Goal: Transaction & Acquisition: Purchase product/service

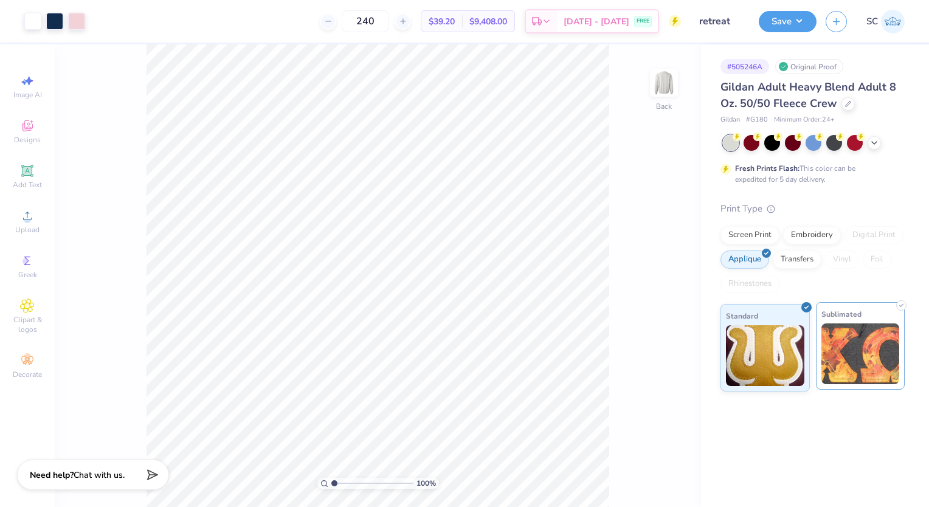
click at [841, 366] on div "Art colors 240 $39.20 Per Item $9,408.00 Total Est. Delivery [DATE] - [DATE] FR…" at bounding box center [464, 253] width 929 height 507
click at [406, 21] on icon at bounding box center [403, 21] width 9 height 9
type input "241"
drag, startPoint x: 406, startPoint y: 21, endPoint x: 396, endPoint y: 20, distance: 9.8
click at [396, 20] on div "241" at bounding box center [365, 21] width 91 height 22
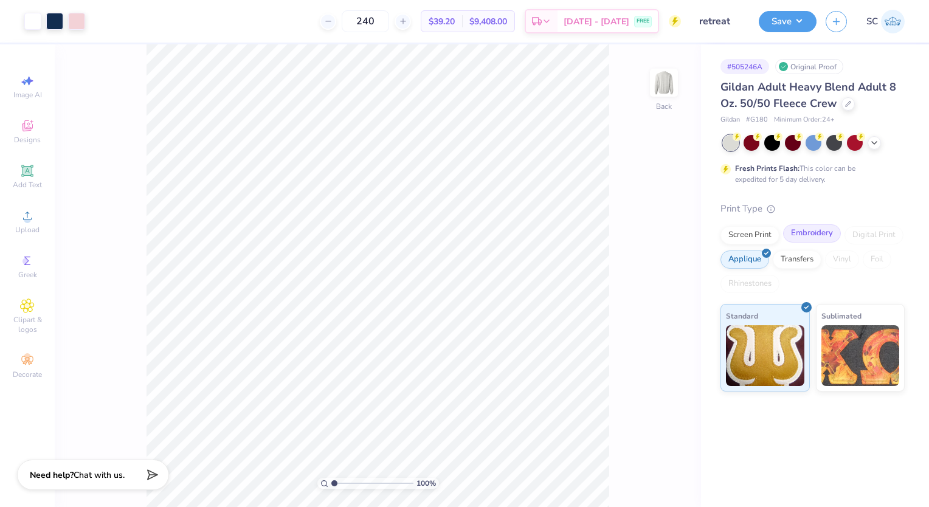
click at [812, 225] on div "Embroidery" at bounding box center [812, 233] width 58 height 18
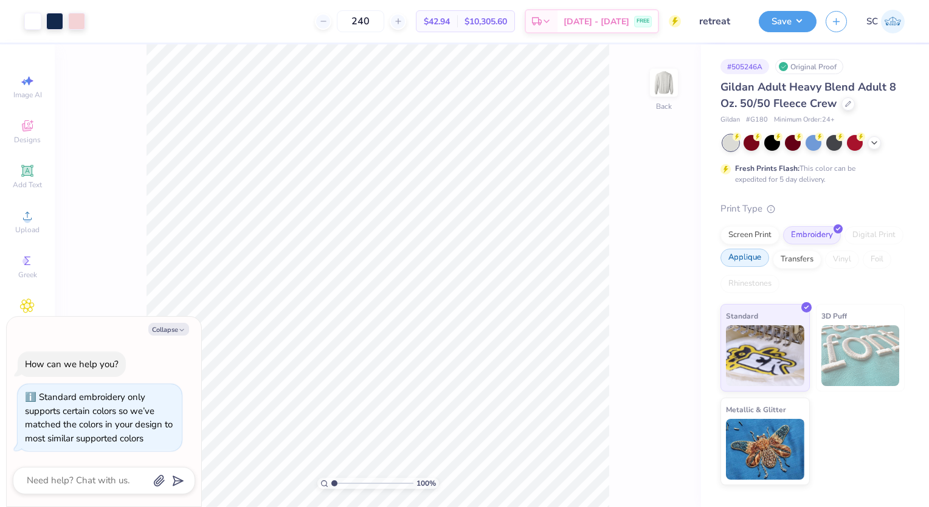
drag, startPoint x: 743, startPoint y: 264, endPoint x: 725, endPoint y: 264, distance: 17.6
click at [725, 264] on div "Applique" at bounding box center [744, 258] width 49 height 18
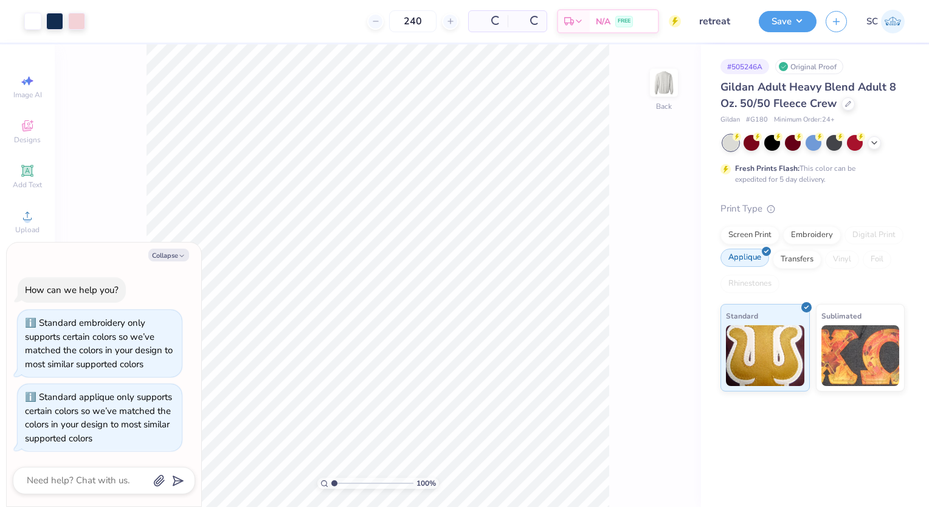
type textarea "x"
click at [377, 22] on input "240" at bounding box center [365, 21] width 47 height 22
type input "2"
type input "300"
drag, startPoint x: 175, startPoint y: 253, endPoint x: 162, endPoint y: 253, distance: 12.8
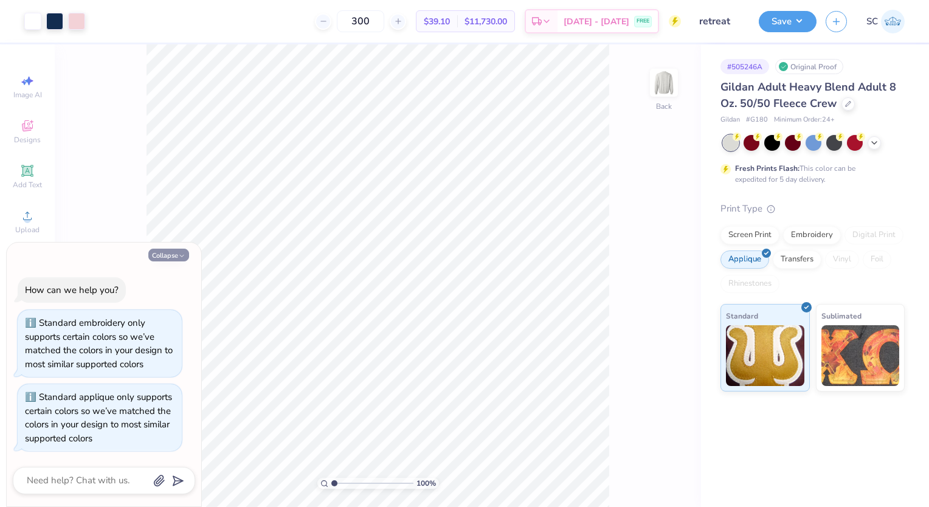
click at [162, 253] on button "Collapse" at bounding box center [168, 255] width 41 height 13
type textarea "x"
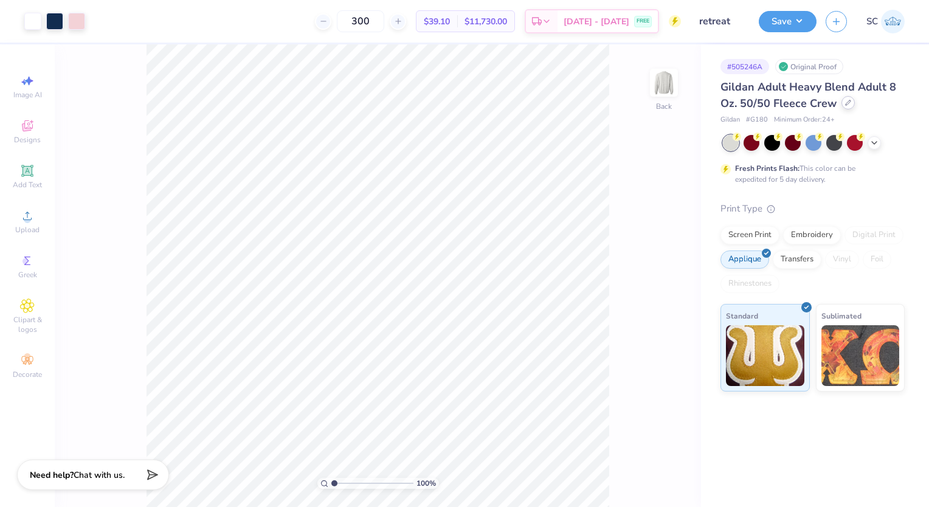
click at [846, 103] on icon at bounding box center [848, 103] width 6 height 6
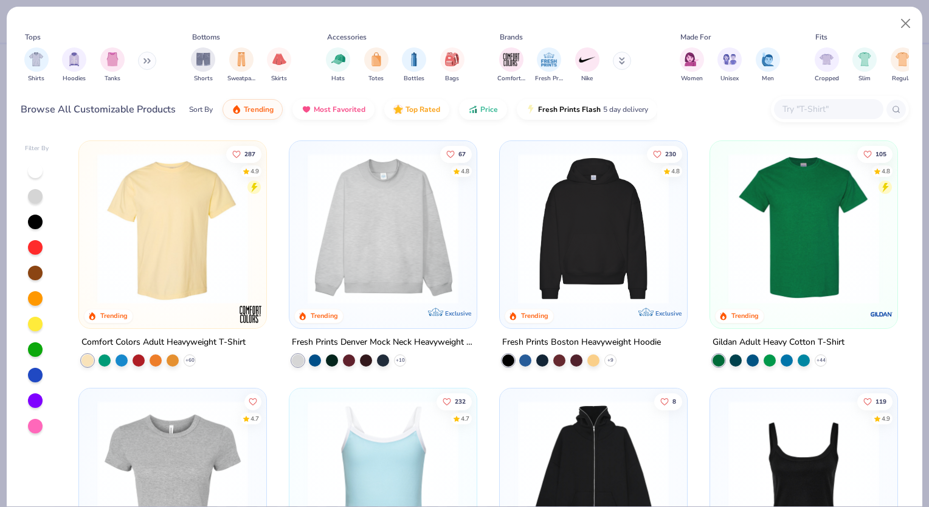
click at [148, 70] on div "Shirts Hoodies Tanks" at bounding box center [91, 65] width 140 height 45
click at [148, 66] on button at bounding box center [147, 61] width 18 height 18
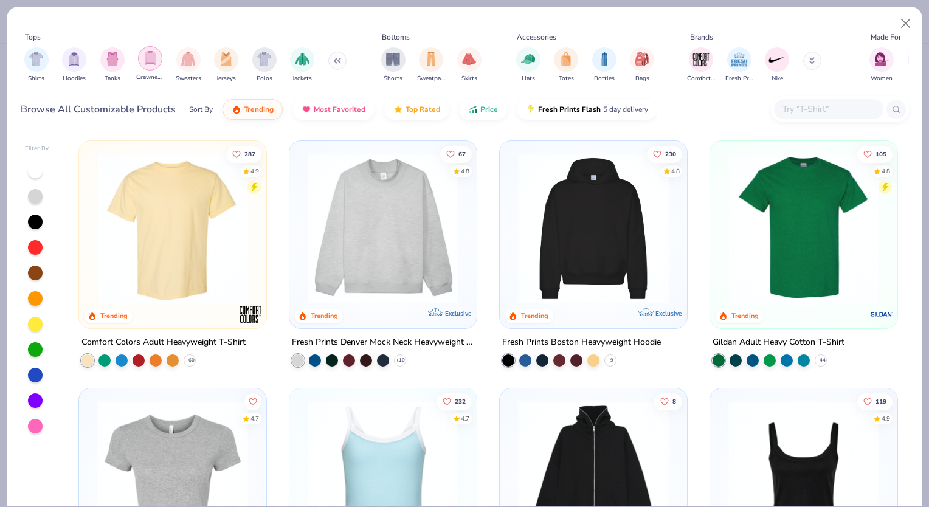
click at [153, 55] on img "filter for Crewnecks" at bounding box center [149, 58] width 13 height 14
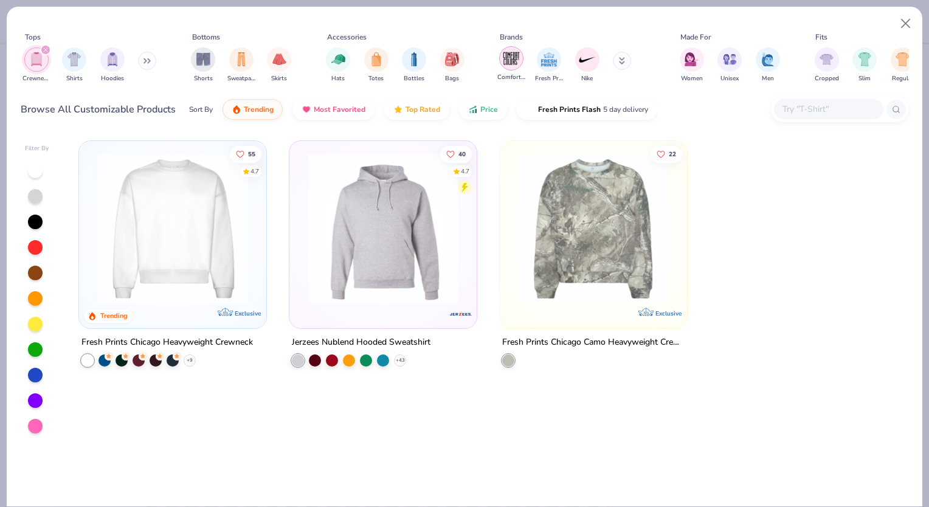
click at [512, 57] on img "filter for Comfort Colors" at bounding box center [511, 58] width 18 height 18
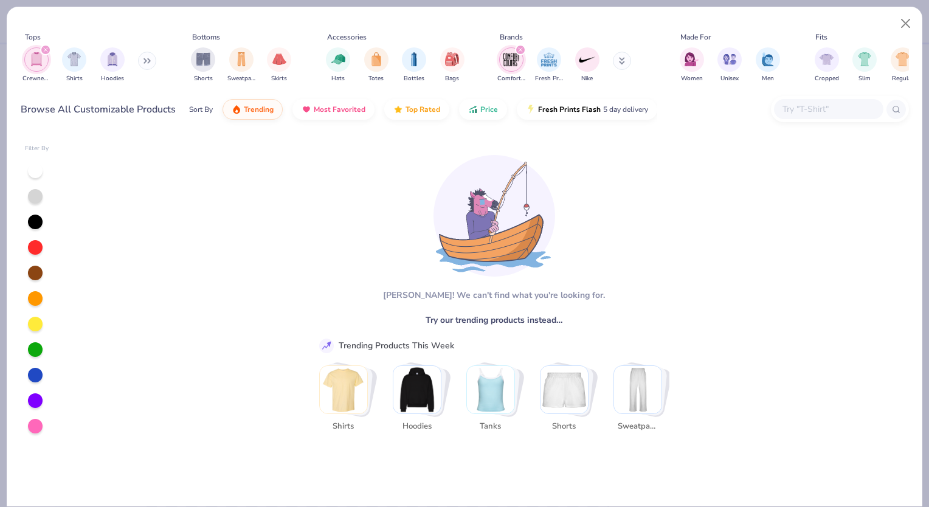
click at [41, 49] on div "filter for Crewnecks" at bounding box center [45, 49] width 11 height 11
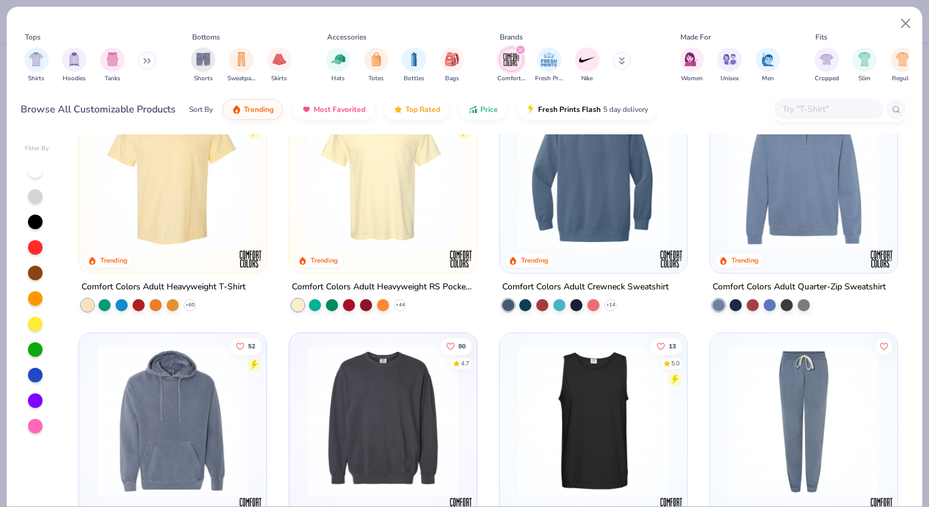
scroll to position [55, 0]
click at [899, 26] on button "Close" at bounding box center [905, 23] width 23 height 23
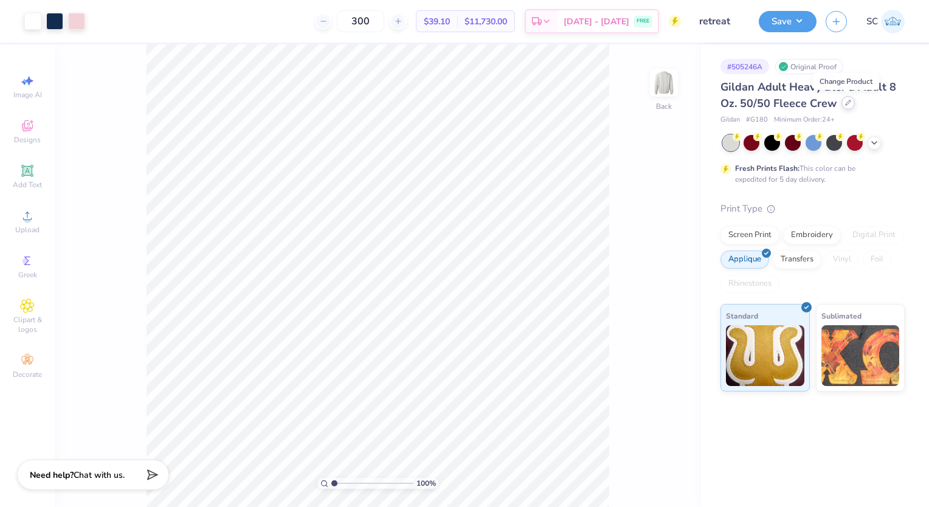
click at [845, 102] on icon at bounding box center [847, 102] width 5 height 5
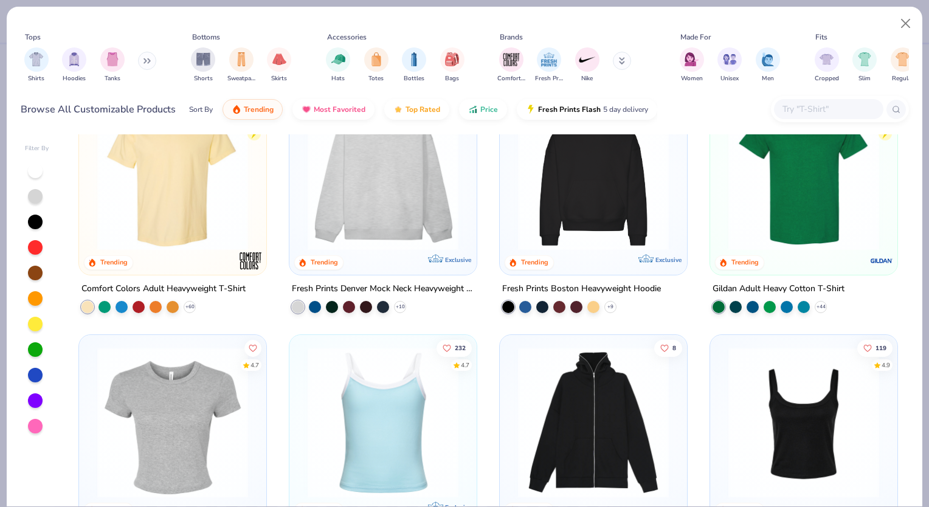
scroll to position [53, 0]
click at [150, 58] on icon at bounding box center [146, 61] width 7 height 6
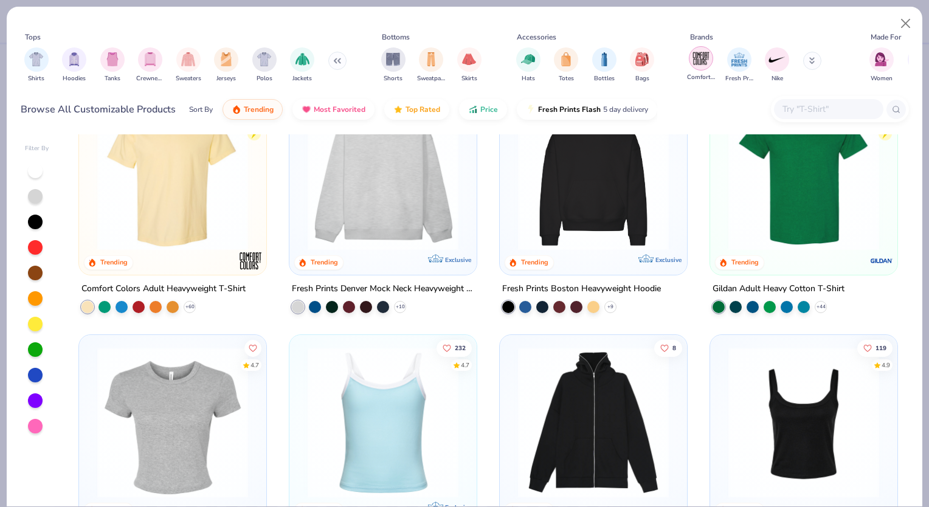
click at [694, 63] on img "filter for Comfort Colors" at bounding box center [701, 58] width 18 height 18
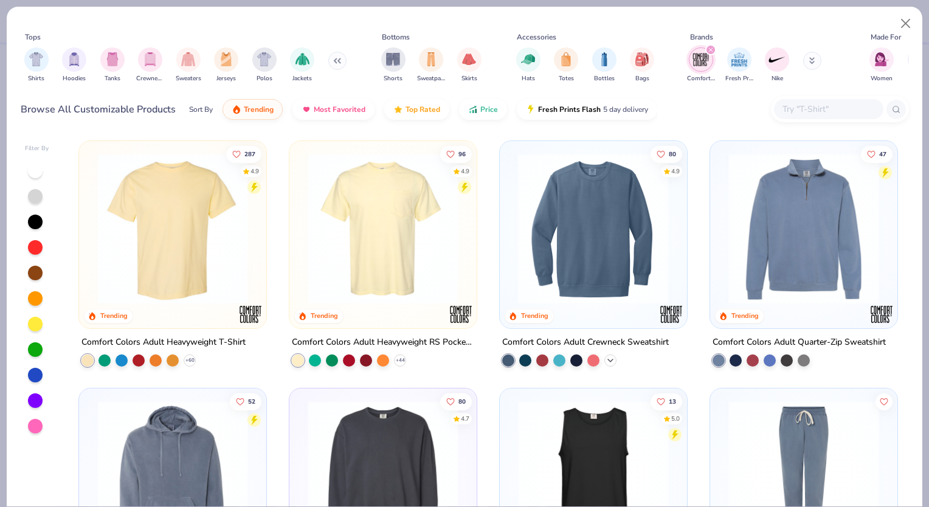
drag, startPoint x: 620, startPoint y: 212, endPoint x: 604, endPoint y: 361, distance: 149.7
click at [604, 361] on div "+ 14" at bounding box center [610, 360] width 12 height 12
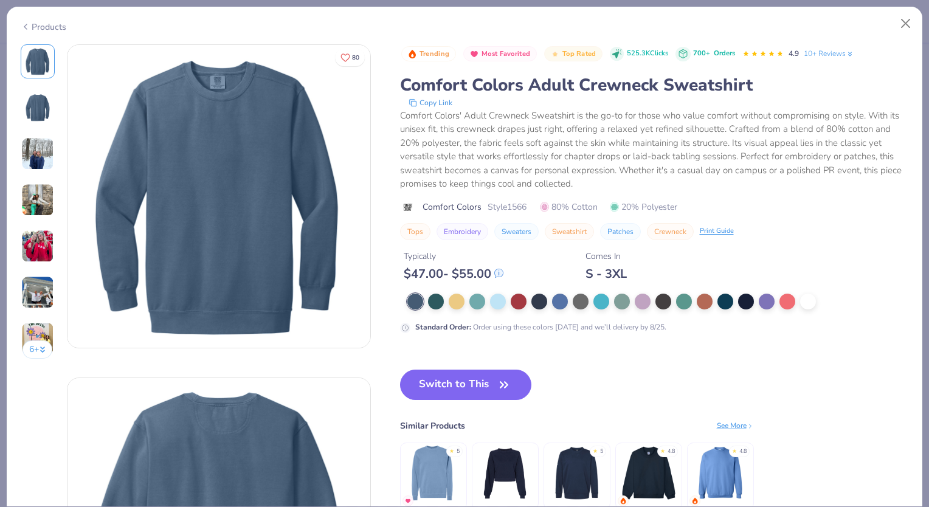
click at [570, 299] on div at bounding box center [646, 302] width 479 height 16
drag, startPoint x: 572, startPoint y: 298, endPoint x: 581, endPoint y: 303, distance: 9.5
click at [581, 303] on div at bounding box center [580, 300] width 16 height 16
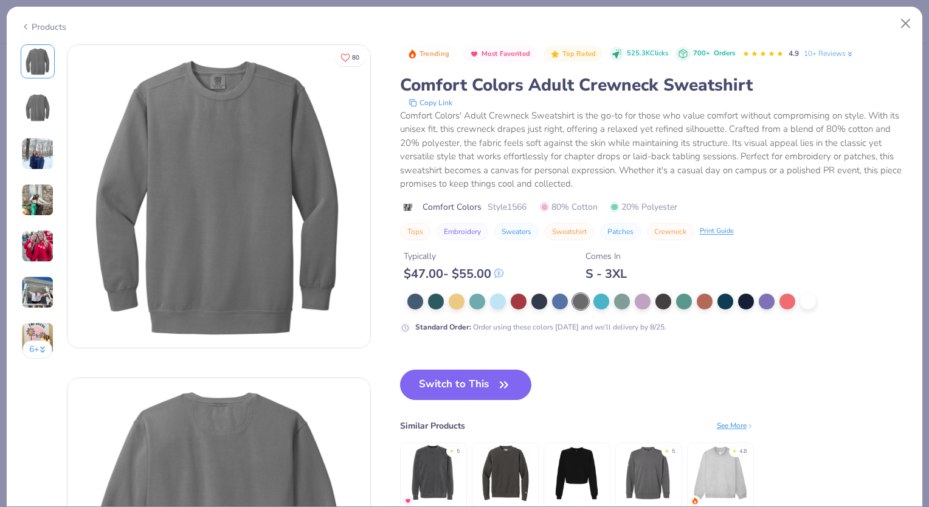
scroll to position [221, 0]
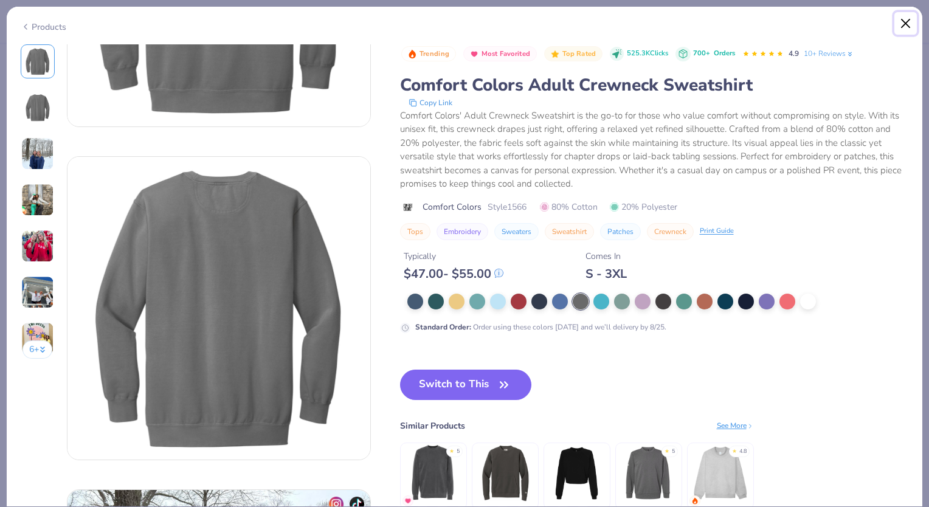
click at [901, 21] on button "Close" at bounding box center [905, 23] width 23 height 23
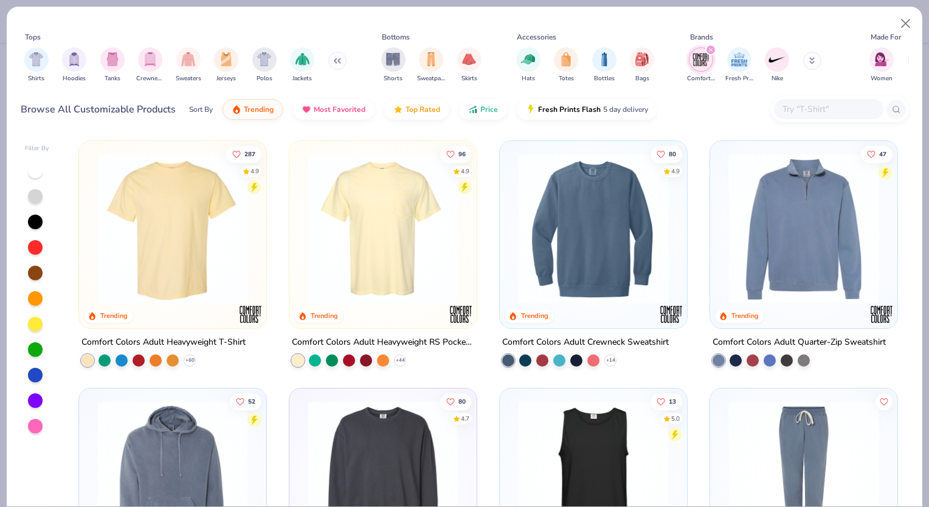
scroll to position [165, 0]
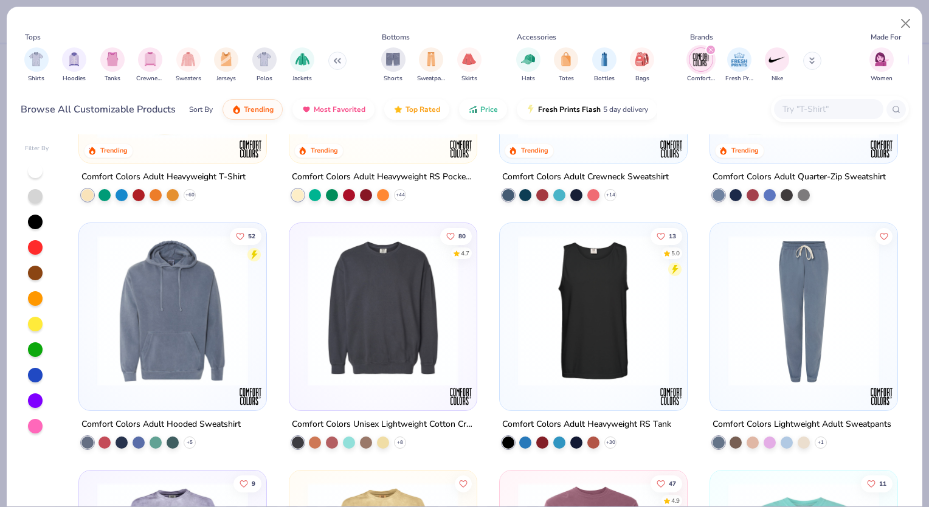
click at [333, 325] on img at bounding box center [382, 310] width 163 height 151
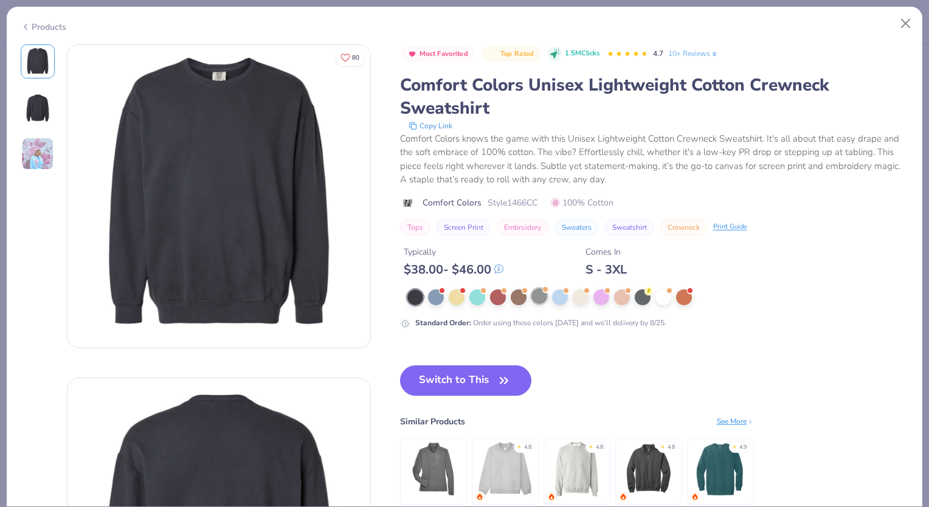
click at [537, 290] on div at bounding box center [539, 296] width 16 height 16
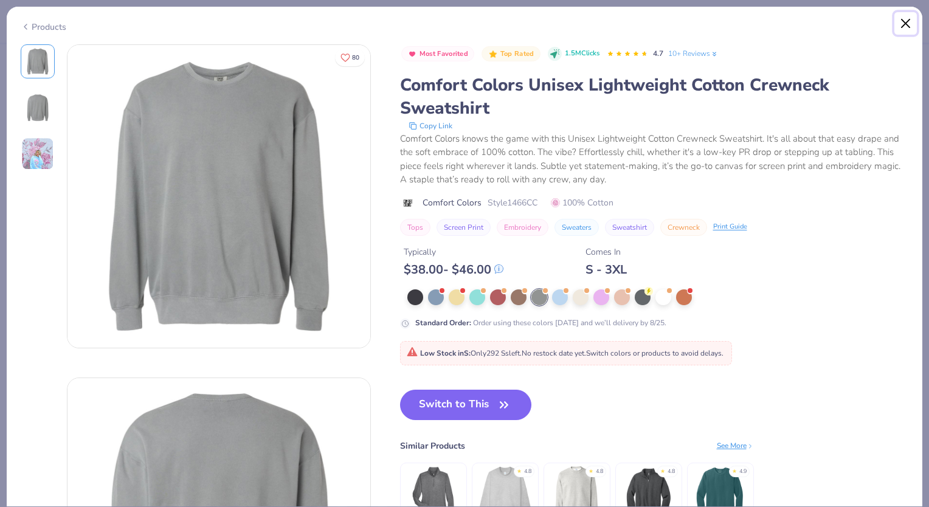
click at [902, 24] on button "Close" at bounding box center [905, 23] width 23 height 23
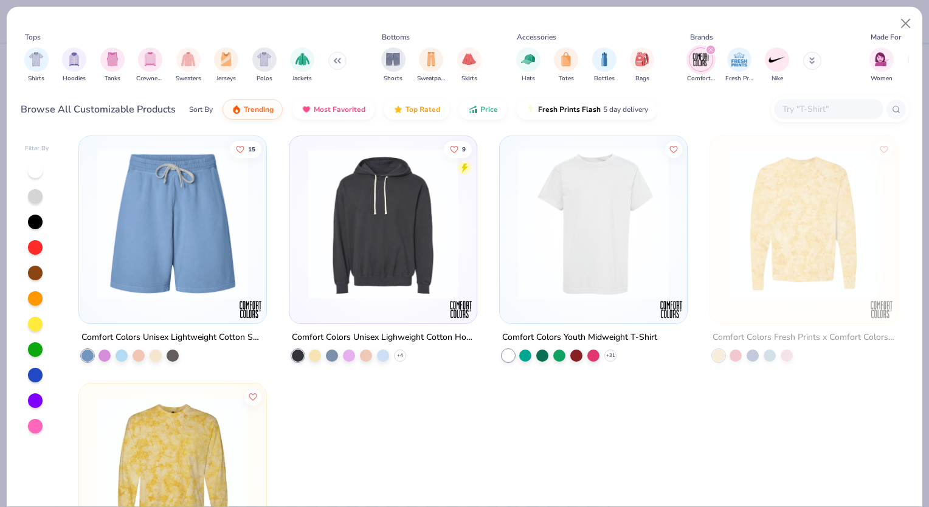
scroll to position [1116, 0]
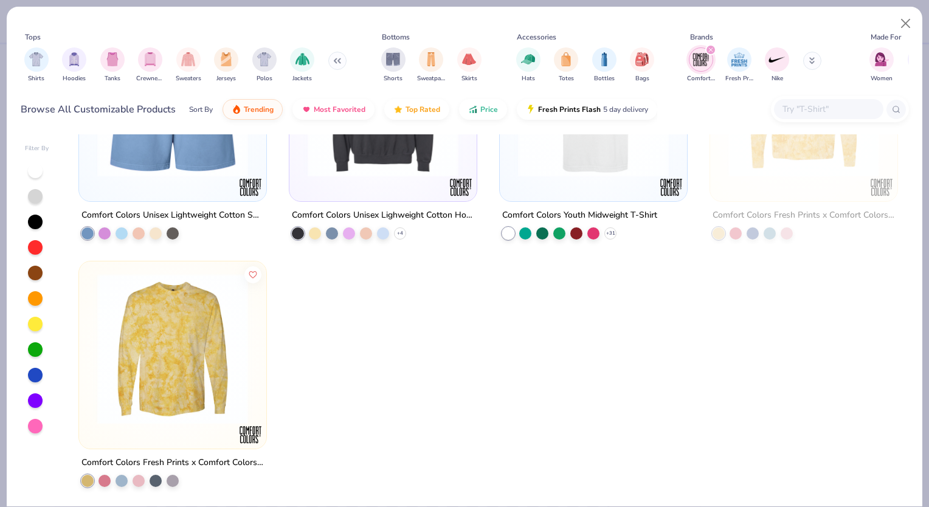
drag, startPoint x: 710, startPoint y: 48, endPoint x: 611, endPoint y: 222, distance: 199.7
click at [611, 222] on div "Comfort Colors Youth Midweight T-Shirt" at bounding box center [579, 215] width 155 height 15
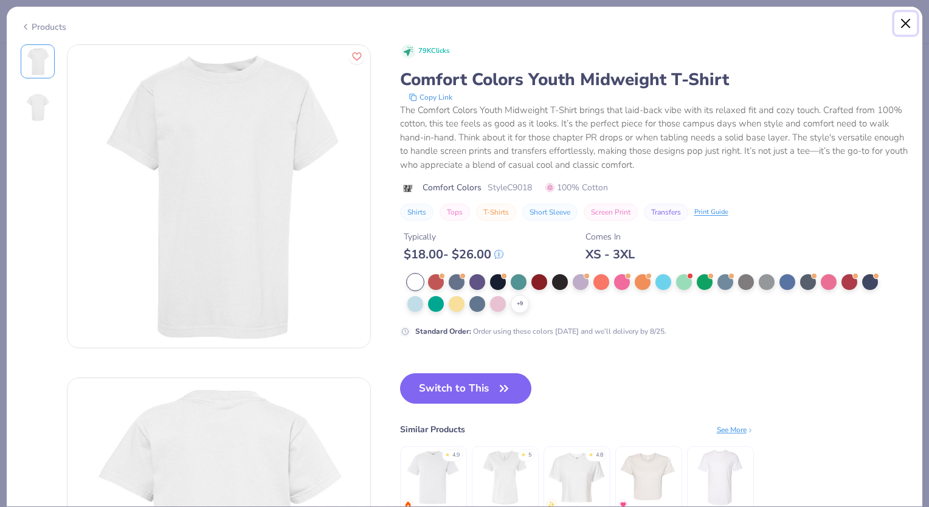
click at [907, 30] on button "Close" at bounding box center [905, 23] width 23 height 23
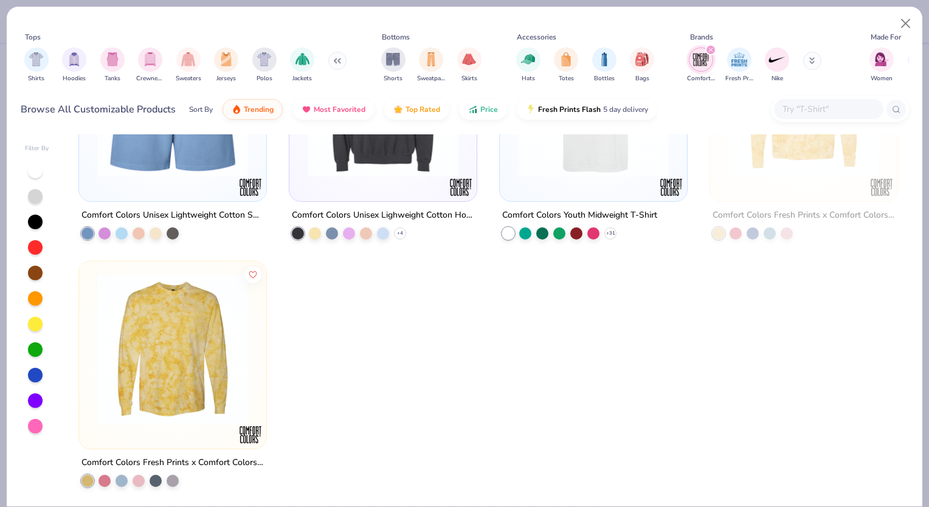
click at [799, 66] on div "Comfort Colors Fresh Prints Nike" at bounding box center [761, 65] width 153 height 45
click at [804, 66] on button at bounding box center [812, 61] width 18 height 18
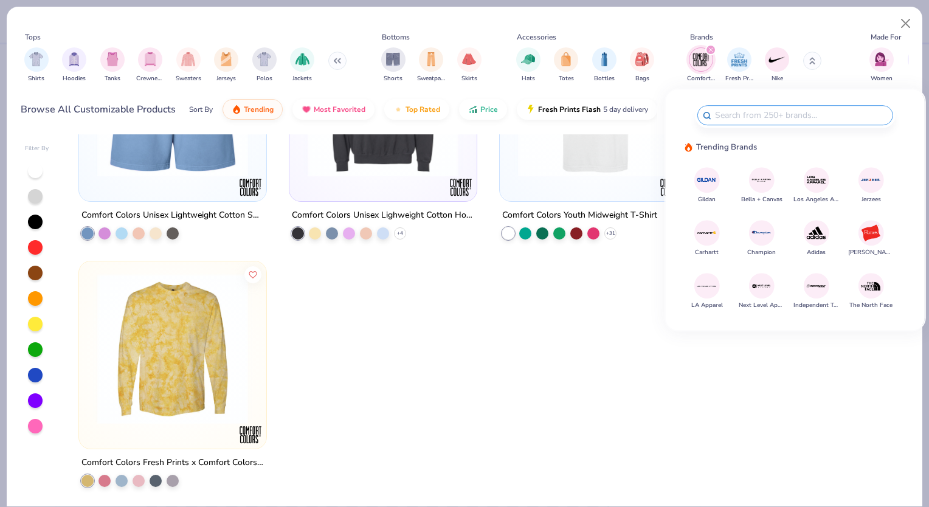
click at [709, 47] on icon "filter for Comfort Colors" at bounding box center [710, 49] width 5 height 5
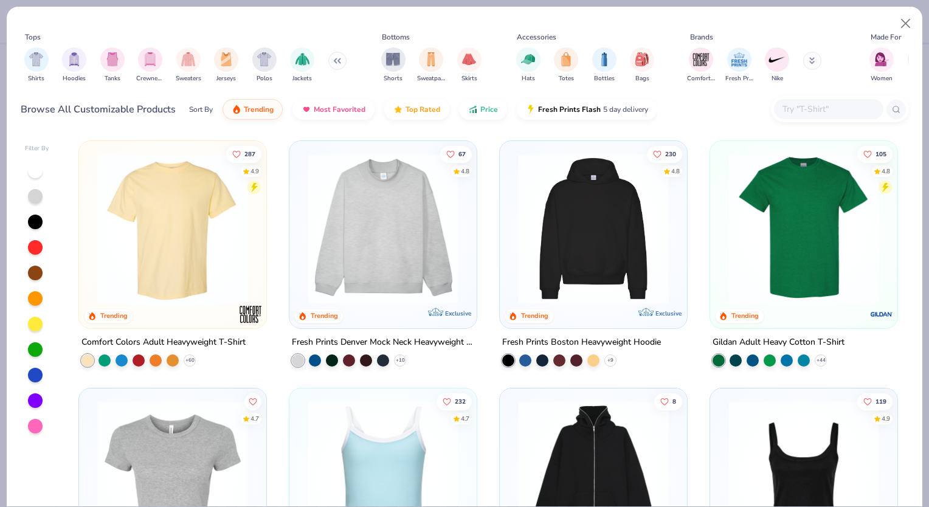
click at [813, 59] on icon at bounding box center [812, 60] width 6 height 7
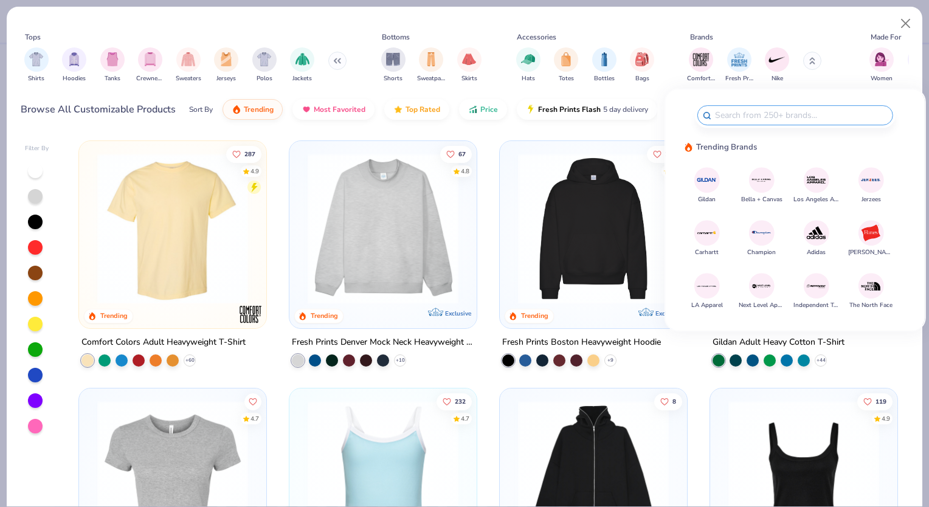
click at [709, 178] on img at bounding box center [706, 179] width 21 height 21
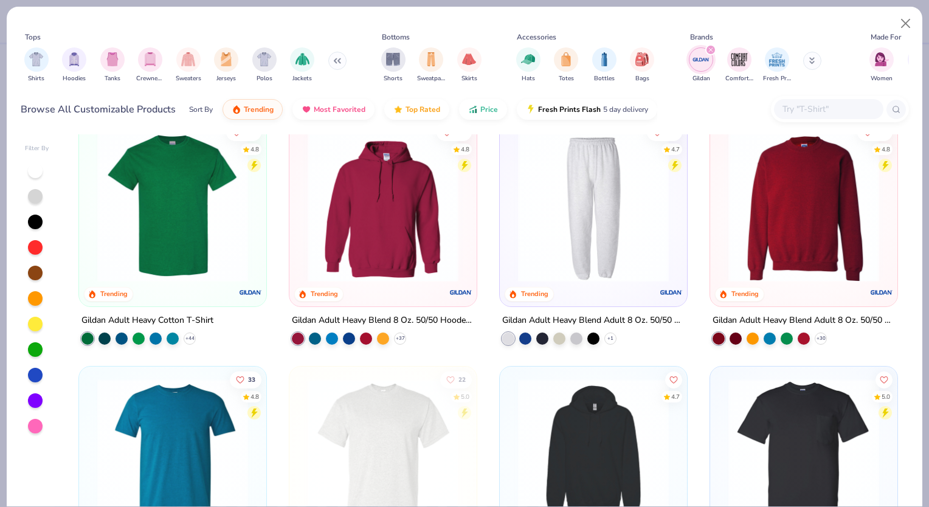
scroll to position [22, 0]
click at [818, 337] on polyline at bounding box center [820, 338] width 5 height 2
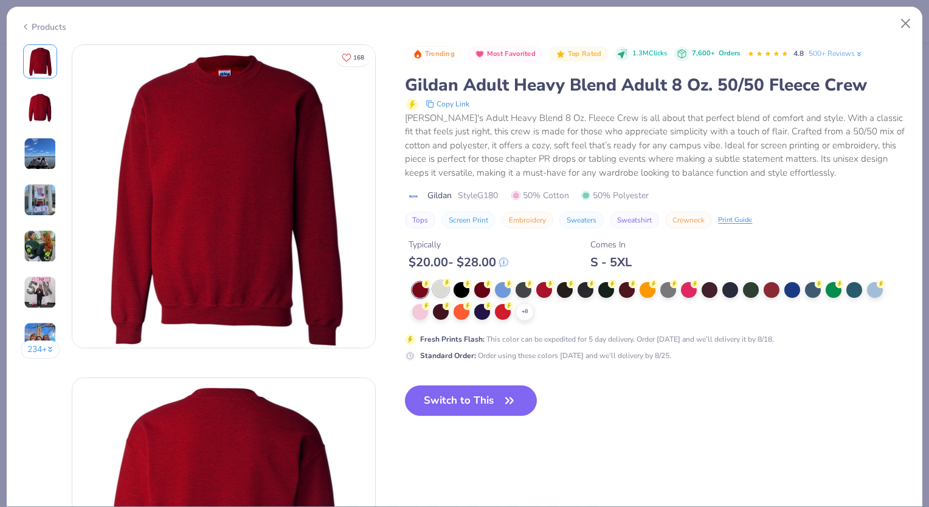
click at [440, 290] on div at bounding box center [441, 289] width 16 height 16
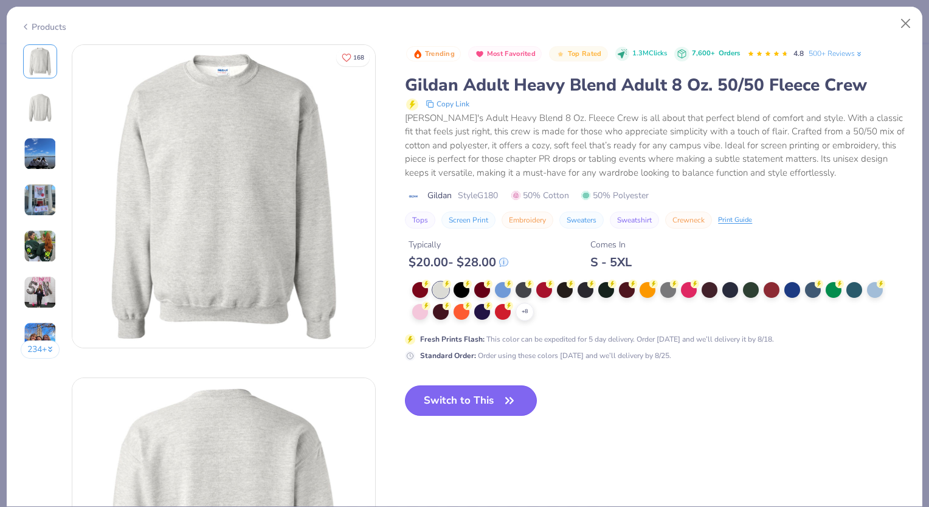
click at [467, 395] on button "Switch to This" at bounding box center [471, 400] width 132 height 30
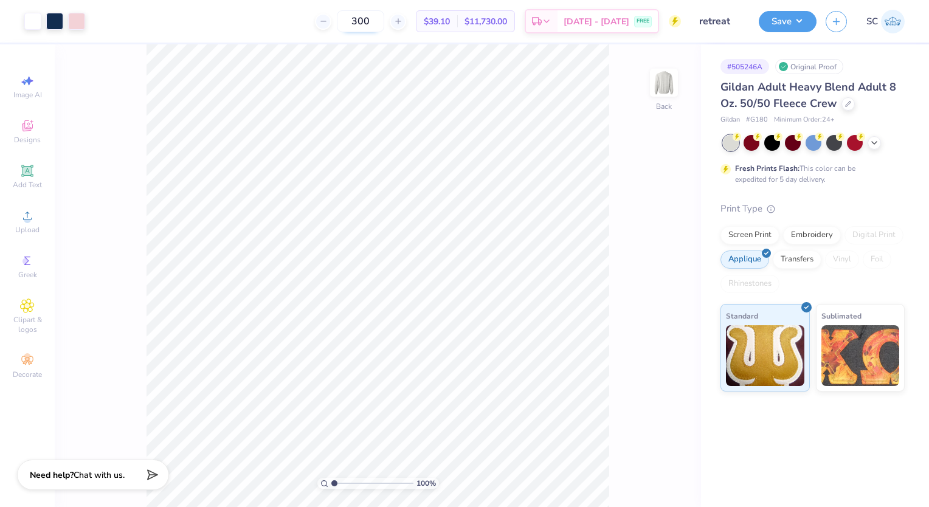
click at [371, 25] on input "300" at bounding box center [360, 21] width 47 height 22
drag, startPoint x: 371, startPoint y: 25, endPoint x: 369, endPoint y: 12, distance: 13.6
click at [369, 12] on input "300" at bounding box center [360, 21] width 47 height 22
click at [372, 18] on input "300" at bounding box center [360, 21] width 47 height 22
type input "300"
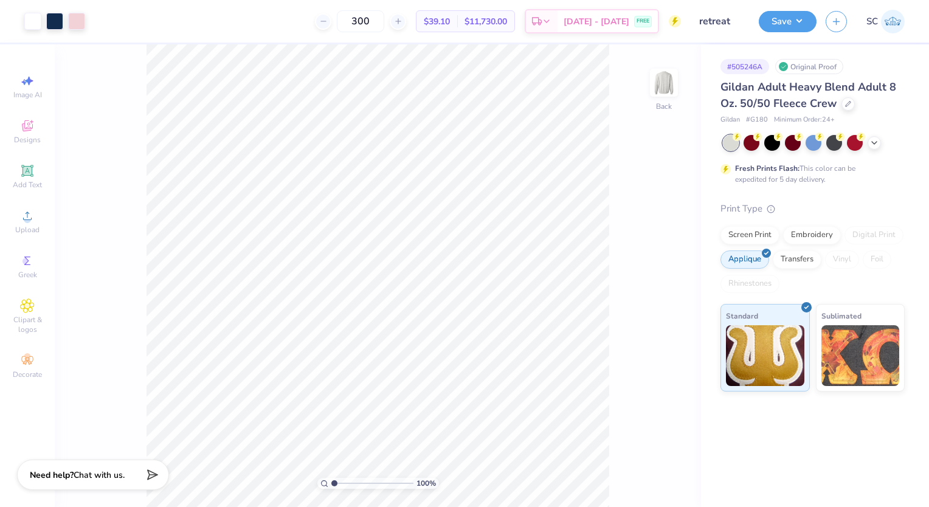
drag, startPoint x: 372, startPoint y: 18, endPoint x: 611, endPoint y: 131, distance: 264.2
click at [611, 131] on div "Art colors 300 $39.10 Per Item $11,730.00 Total Est. Delivery [DATE] - [DATE] F…" at bounding box center [464, 253] width 929 height 507
click at [713, 128] on div "# 505246A Original Proof Gildan Adult Heavy Blend Adult 8 Oz. 50/50 Fleece Crew…" at bounding box center [815, 217] width 228 height 347
click at [72, 13] on div at bounding box center [76, 20] width 17 height 17
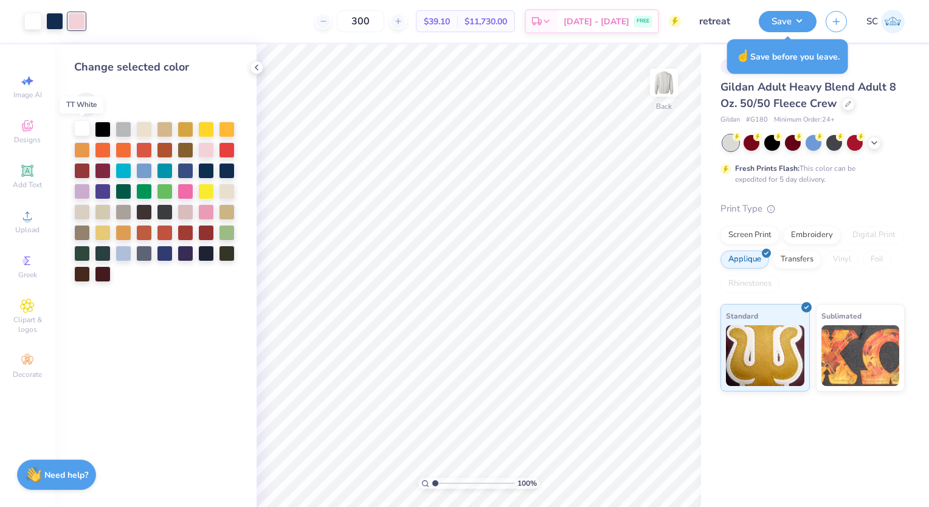
click at [80, 129] on div at bounding box center [82, 128] width 16 height 16
click at [118, 27] on div "300 $39.10 Per Item $11,730.00 Total Est. Delivery [DATE] - [DATE] FREE" at bounding box center [376, 21] width 608 height 43
click at [260, 64] on icon at bounding box center [257, 68] width 10 height 10
